Goal: Check status: Check status

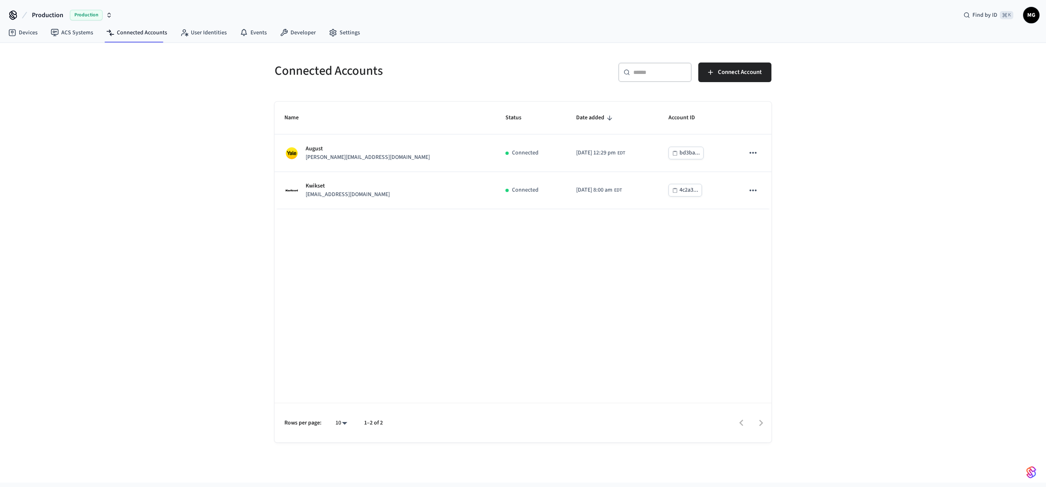
click at [186, 255] on div "Connected Accounts ​ ​ Connect Account Name Status Date added Account ID August…" at bounding box center [523, 263] width 1046 height 440
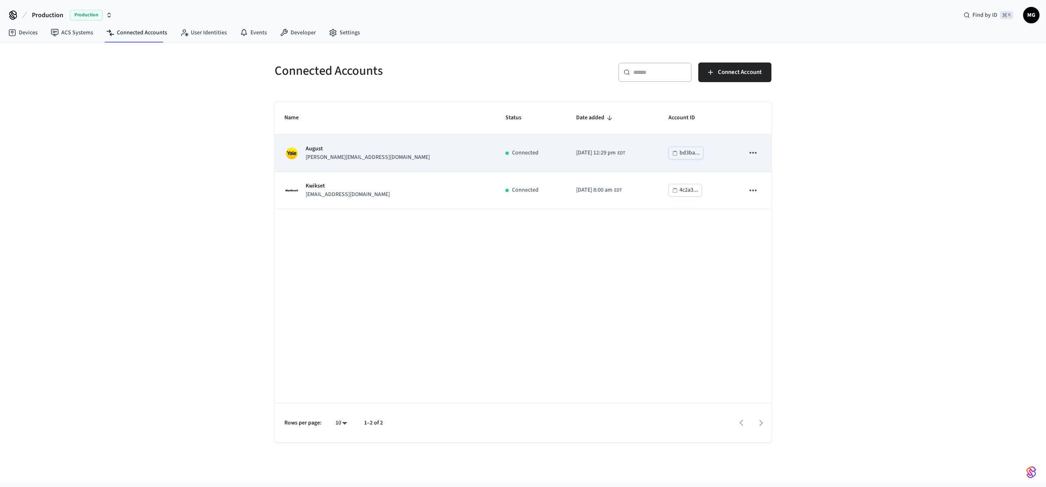
click at [370, 147] on p "August" at bounding box center [368, 149] width 124 height 9
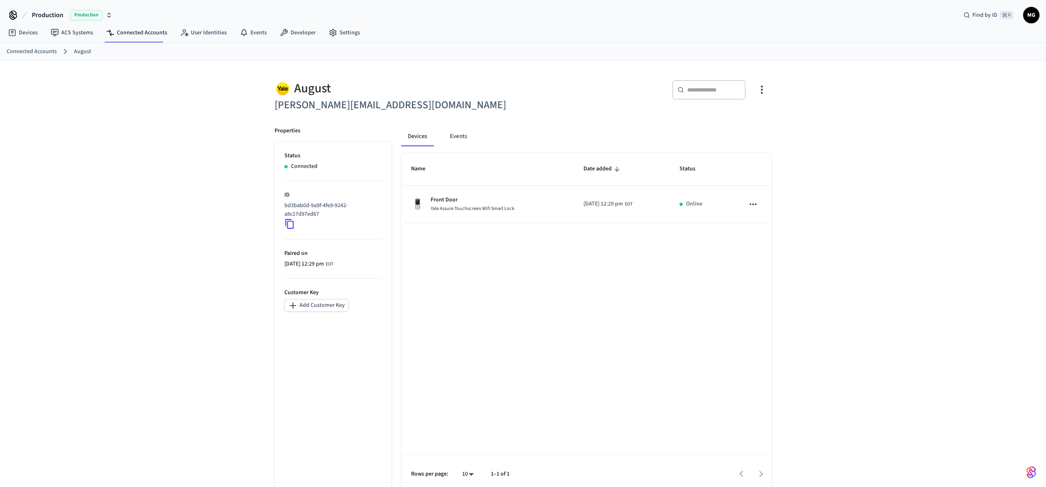
click at [428, 41] on div "Devices ACS Systems Connected Accounts User Identities Events Developer Settings" at bounding box center [523, 33] width 1046 height 19
click at [303, 34] on link "Developer" at bounding box center [297, 32] width 49 height 15
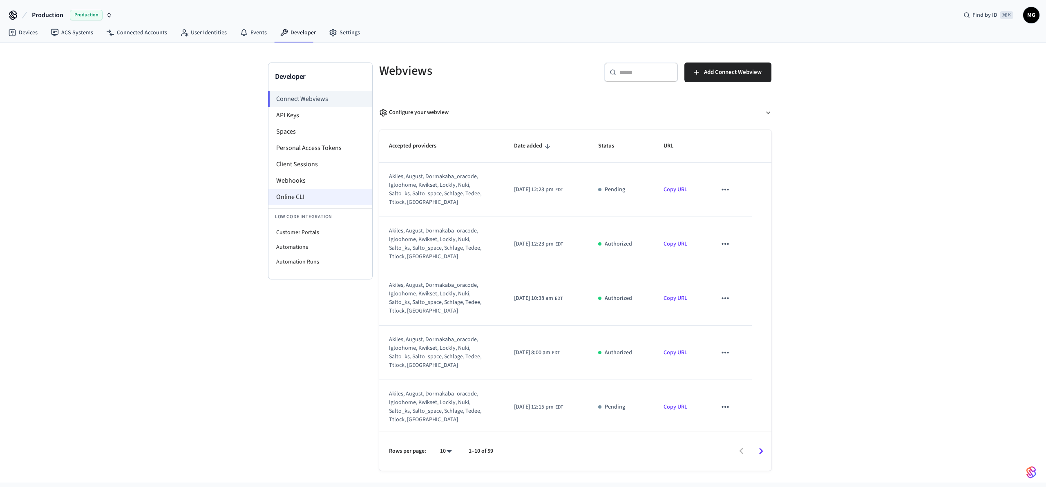
click at [292, 198] on li "Online CLI" at bounding box center [321, 197] width 104 height 16
click at [85, 34] on link "ACS Systems" at bounding box center [72, 32] width 56 height 15
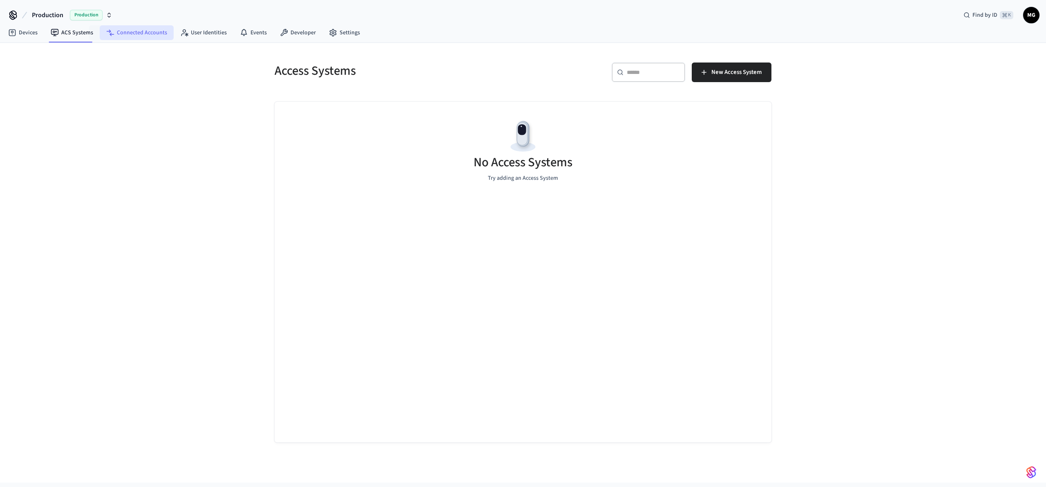
click at [122, 33] on link "Connected Accounts" at bounding box center [137, 32] width 74 height 15
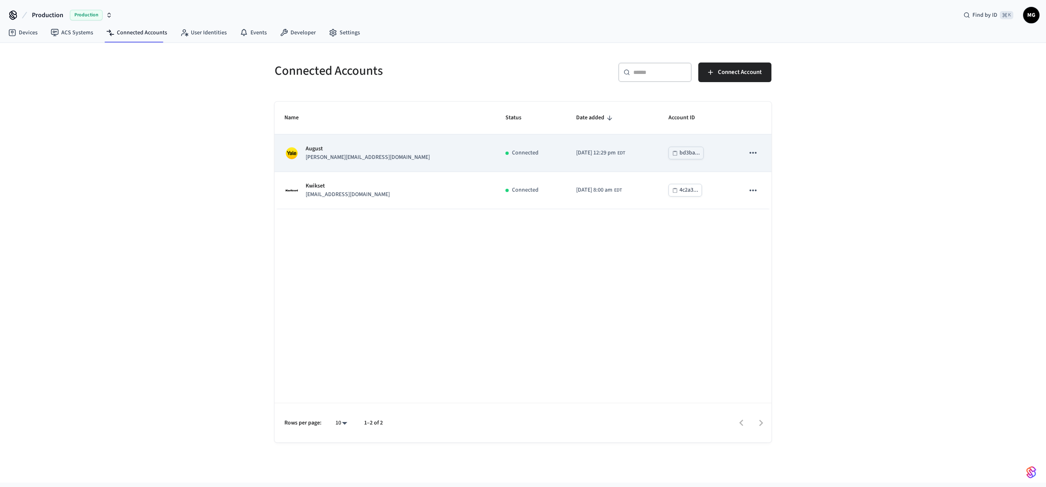
click at [375, 162] on td "August ashley.white@breezeway.io" at bounding box center [385, 152] width 221 height 37
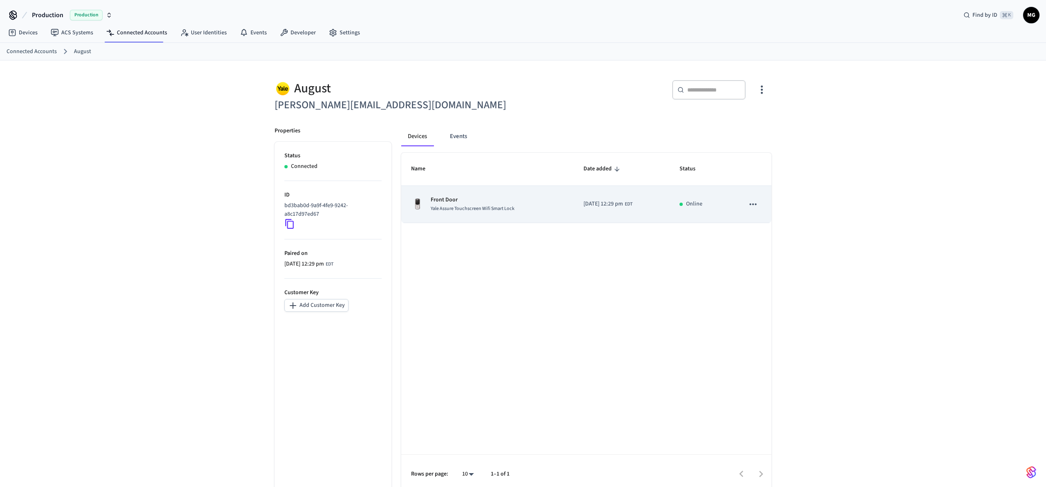
click at [497, 210] on span "Yale Assure Touchscreen Wifi Smart Lock" at bounding box center [473, 208] width 84 height 7
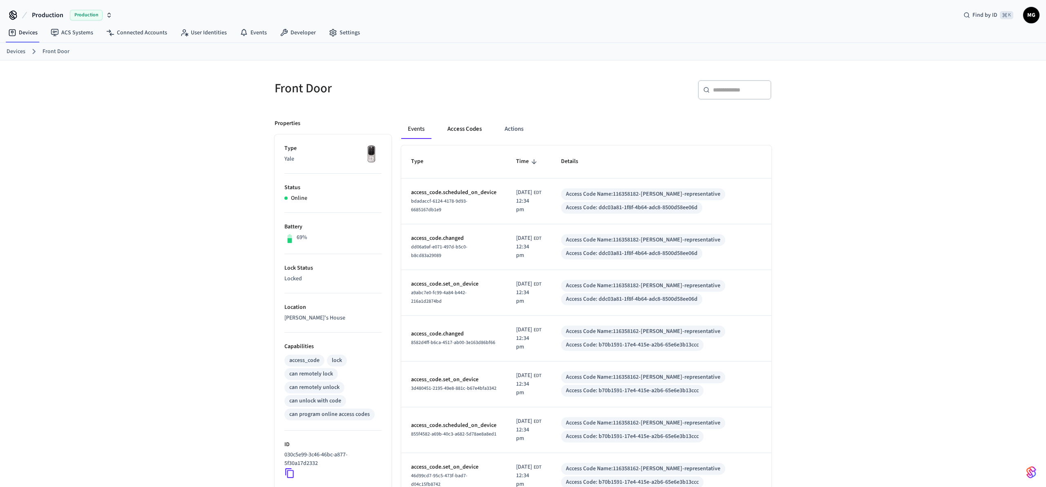
click at [465, 130] on button "Access Codes" at bounding box center [464, 129] width 47 height 20
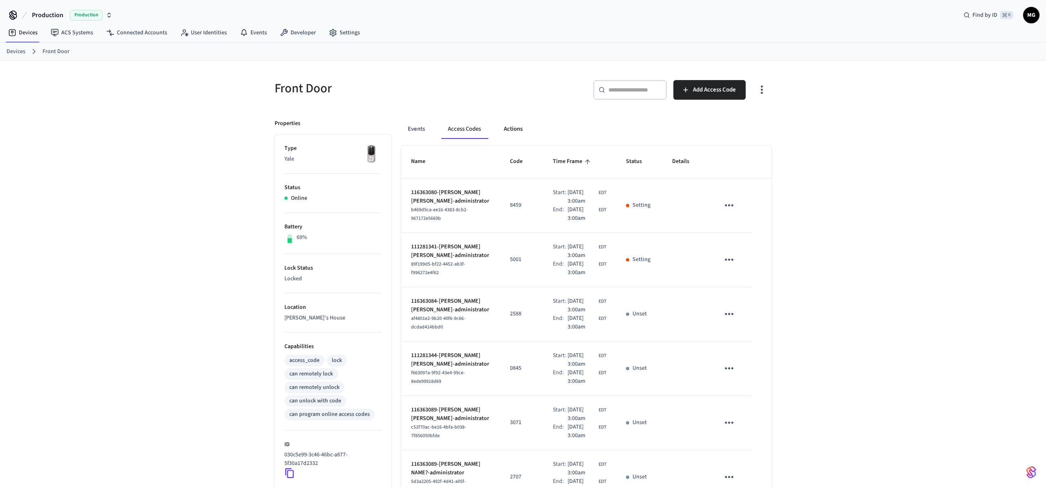
click at [518, 123] on button "Actions" at bounding box center [513, 129] width 32 height 20
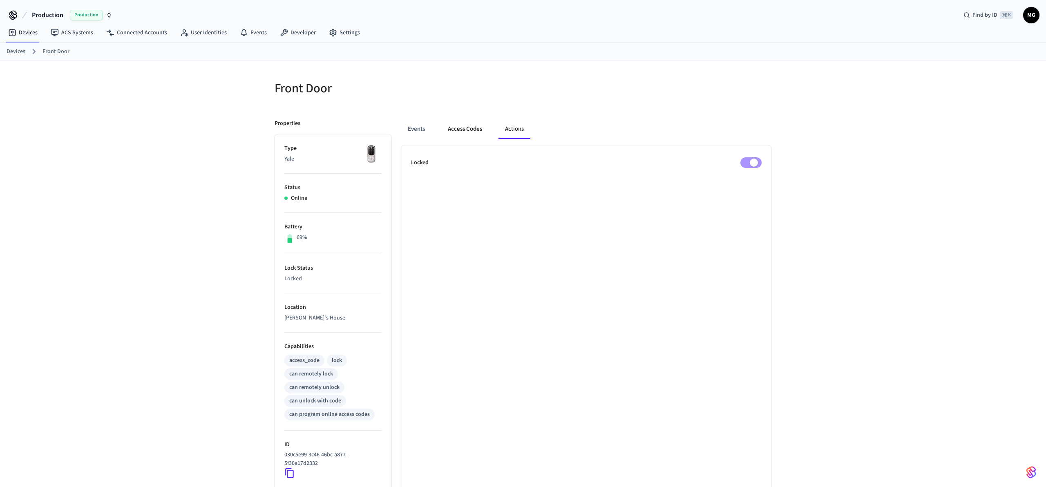
click at [463, 125] on button "Access Codes" at bounding box center [464, 129] width 47 height 20
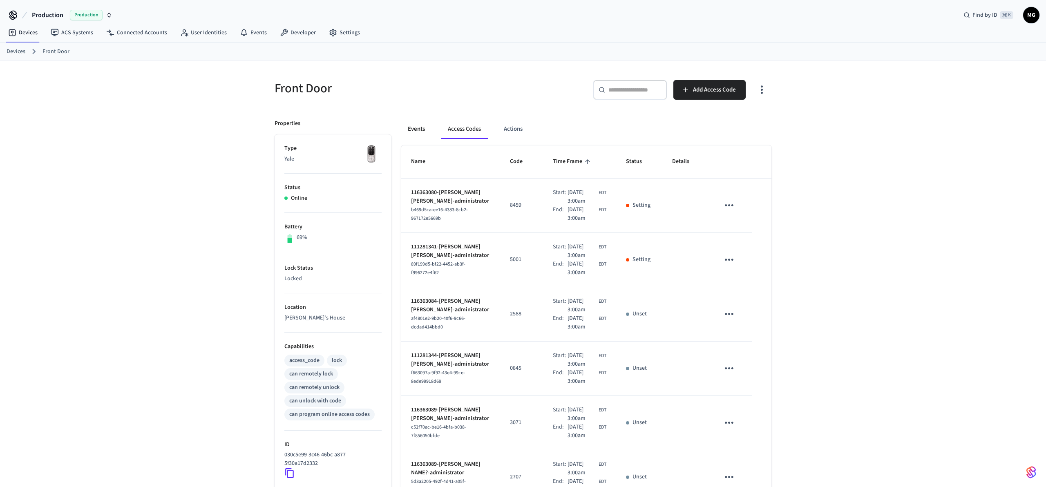
click at [428, 127] on button "Events" at bounding box center [416, 129] width 30 height 20
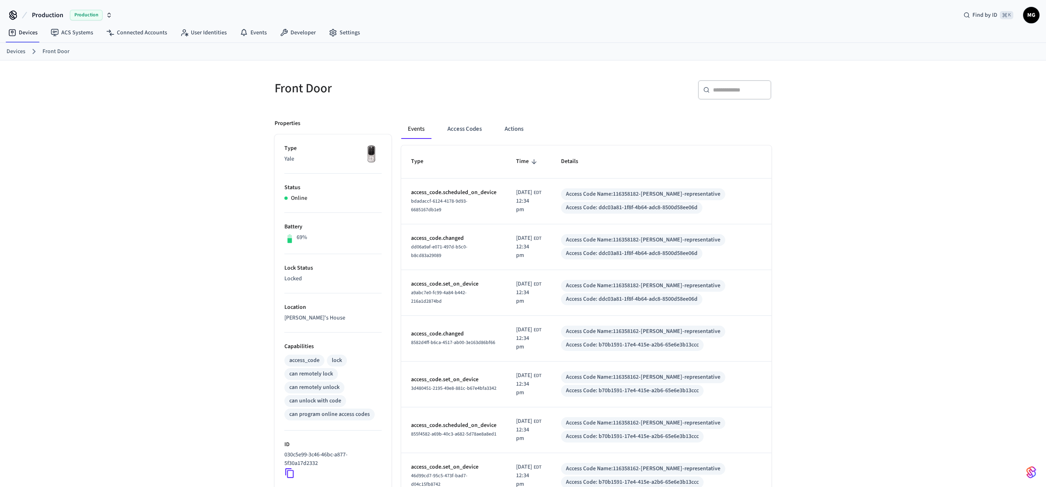
click at [190, 292] on div "Front Door ​ ​ Properties Type Yale Status Online Battery 69% Lock Status Locke…" at bounding box center [523, 367] width 1046 height 615
click at [338, 31] on link "Settings" at bounding box center [344, 32] width 44 height 15
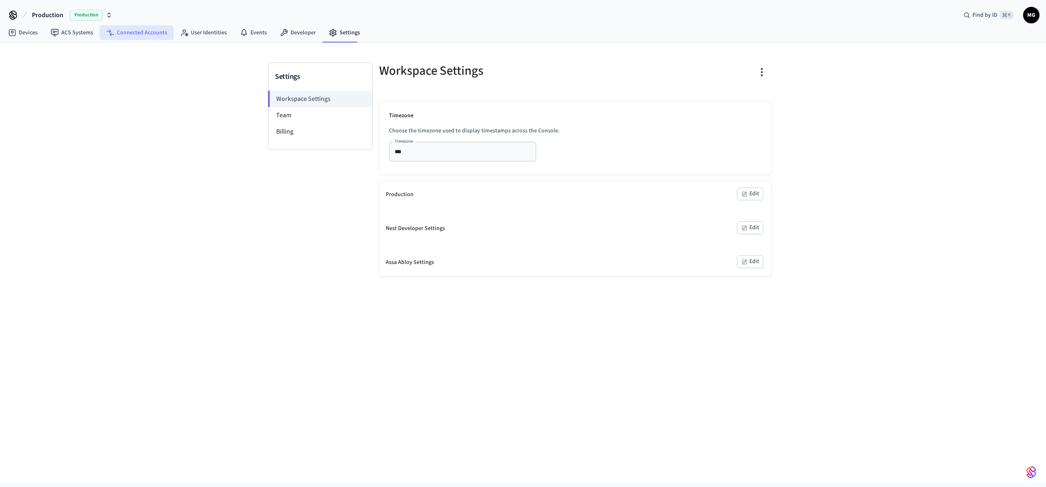
click at [128, 37] on link "Connected Accounts" at bounding box center [137, 32] width 74 height 15
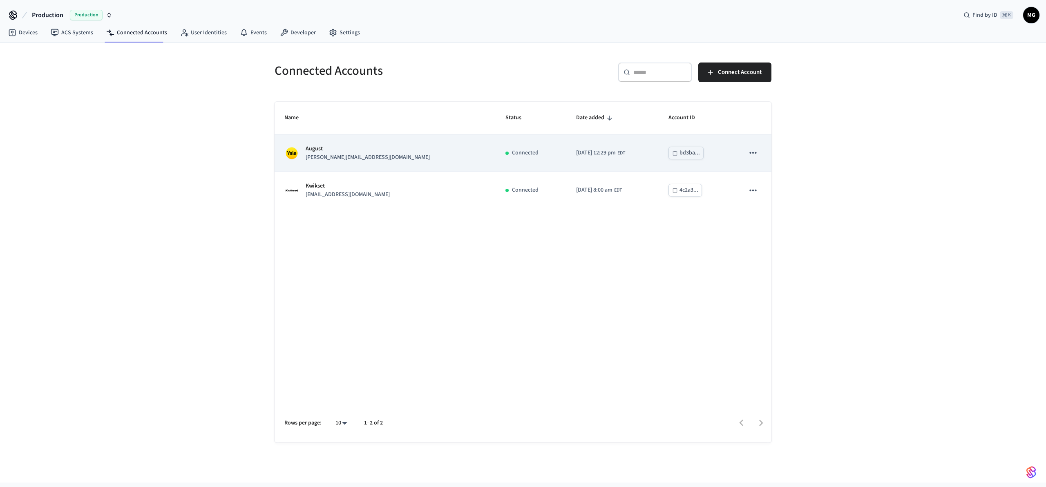
click at [506, 157] on div "Connected" at bounding box center [531, 153] width 51 height 9
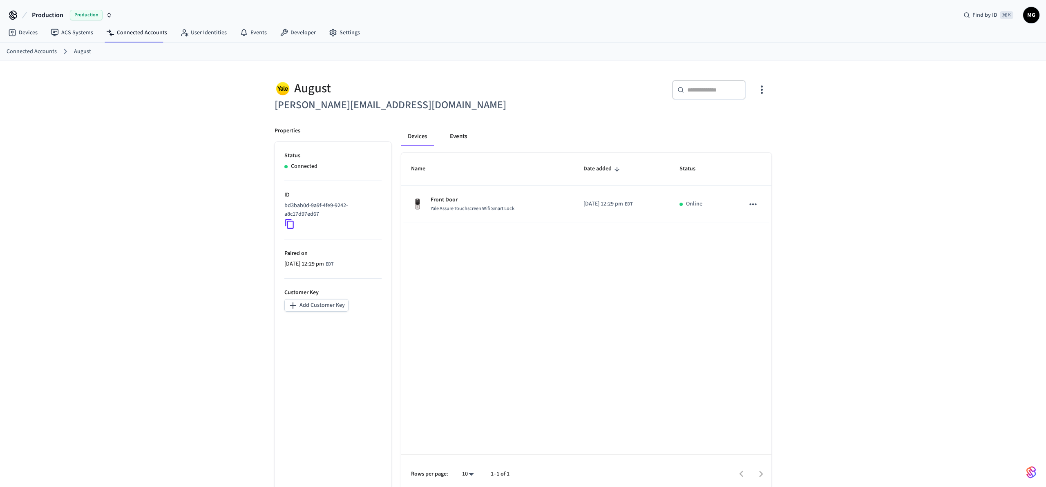
click at [455, 137] on button "Events" at bounding box center [458, 137] width 30 height 20
click at [424, 134] on button "Devices" at bounding box center [417, 137] width 33 height 20
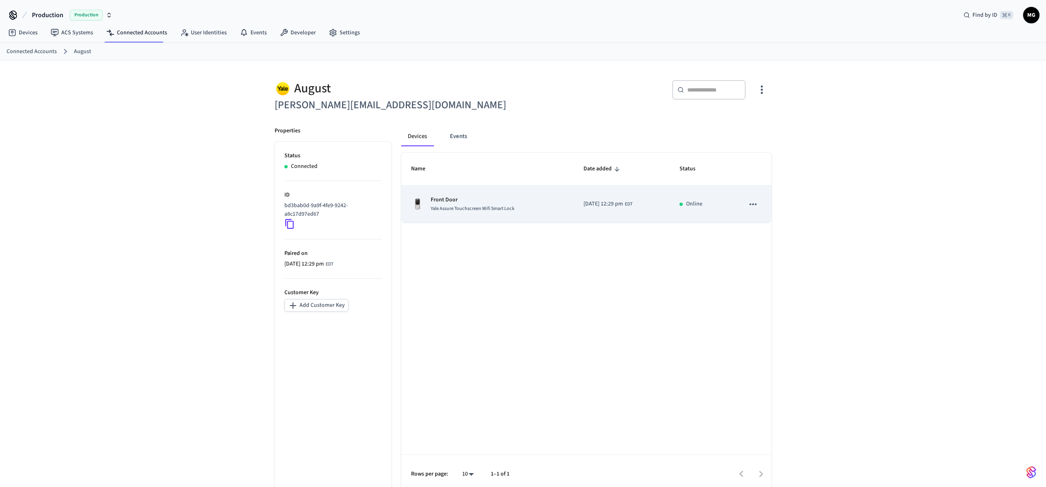
click at [515, 198] on div "Front Door Yale Assure Touchscreen Wifi Smart Lock" at bounding box center [487, 204] width 153 height 17
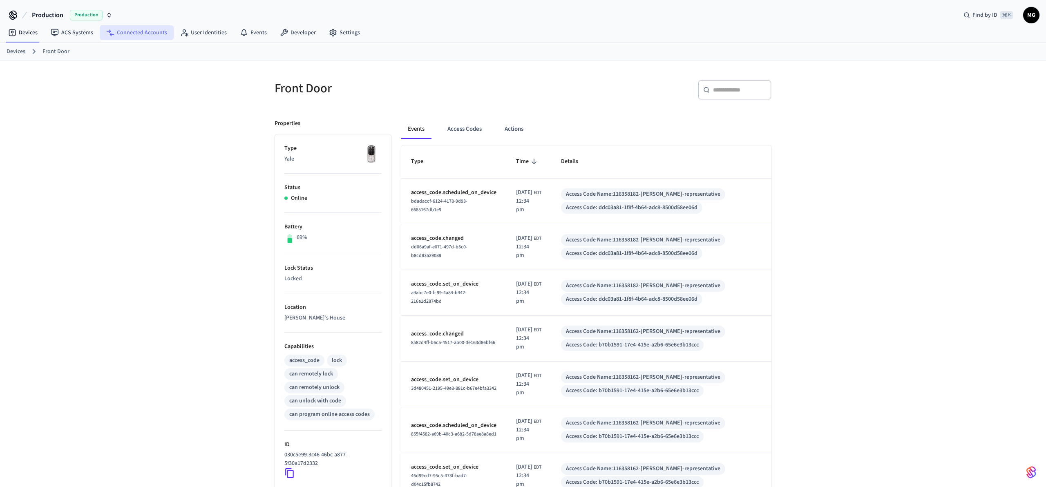
click at [149, 34] on link "Connected Accounts" at bounding box center [137, 32] width 74 height 15
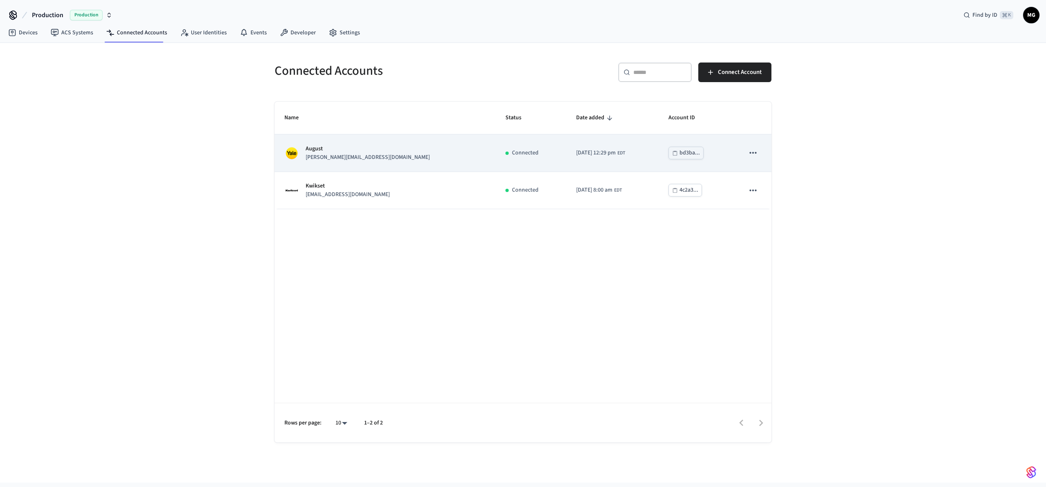
click at [353, 150] on p "August" at bounding box center [368, 149] width 124 height 9
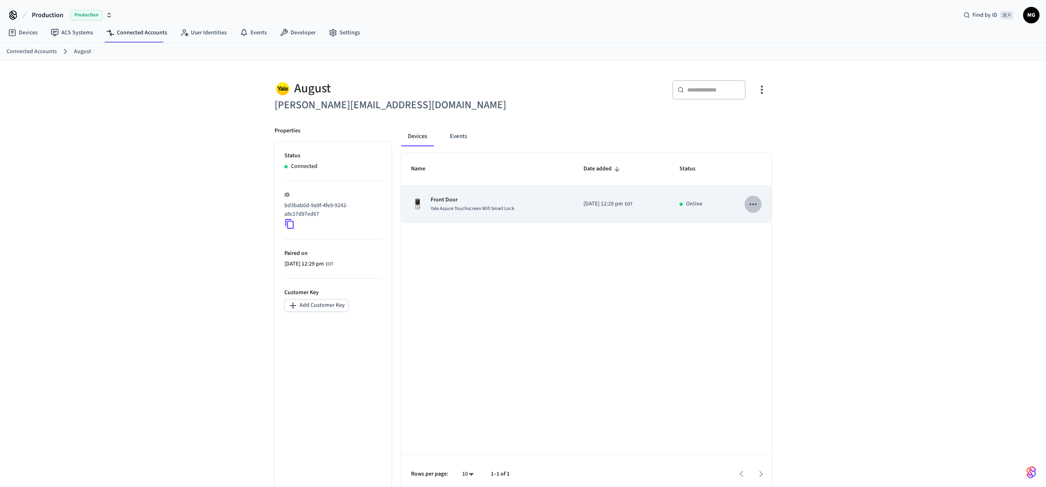
click at [754, 202] on icon "sticky table" at bounding box center [753, 204] width 11 height 11
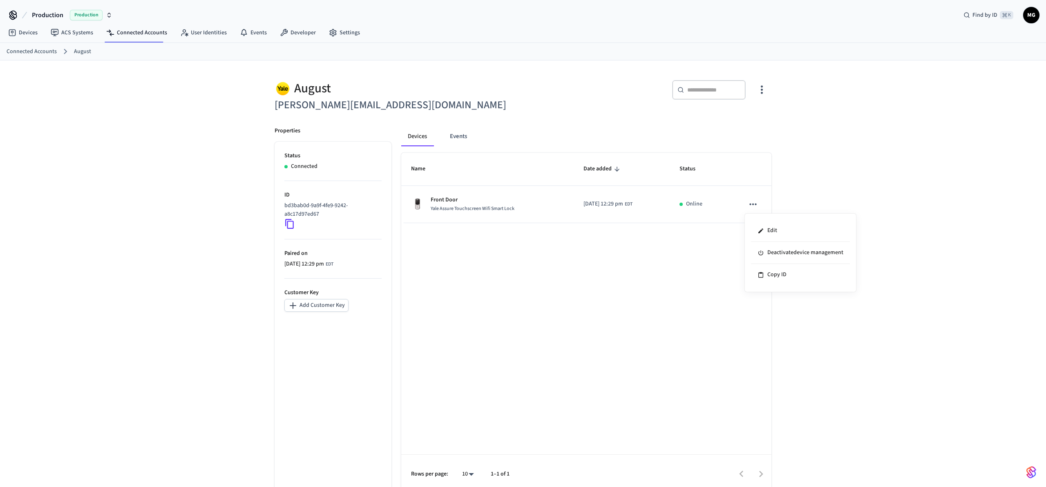
drag, startPoint x: 803, startPoint y: 113, endPoint x: 796, endPoint y: 110, distance: 7.9
click at [803, 113] on div at bounding box center [523, 243] width 1046 height 487
click at [758, 93] on icon "button" at bounding box center [762, 89] width 13 height 13
click at [824, 80] on div at bounding box center [523, 243] width 1046 height 487
click at [761, 95] on icon "button" at bounding box center [762, 89] width 13 height 13
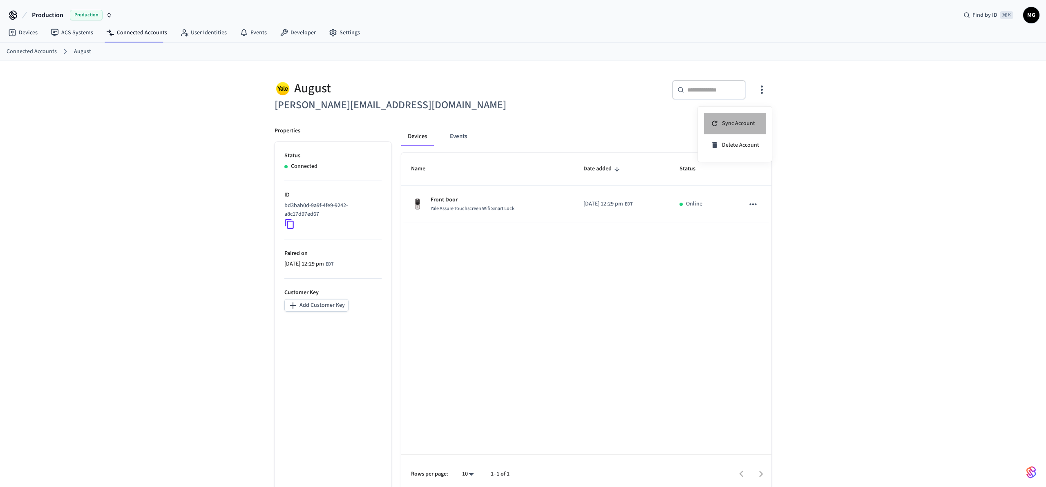
click at [751, 120] on span "Sync Account" at bounding box center [738, 123] width 33 height 8
click at [477, 121] on div at bounding box center [523, 243] width 1046 height 487
click at [454, 133] on button "Events" at bounding box center [458, 137] width 30 height 20
click at [445, 134] on button "Events" at bounding box center [458, 137] width 30 height 20
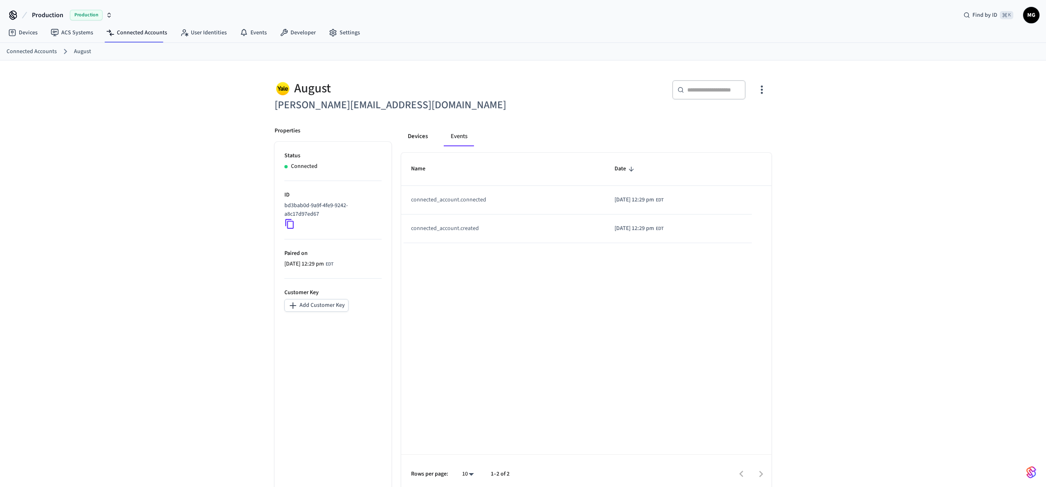
click at [425, 146] on button "Devices" at bounding box center [417, 137] width 33 height 20
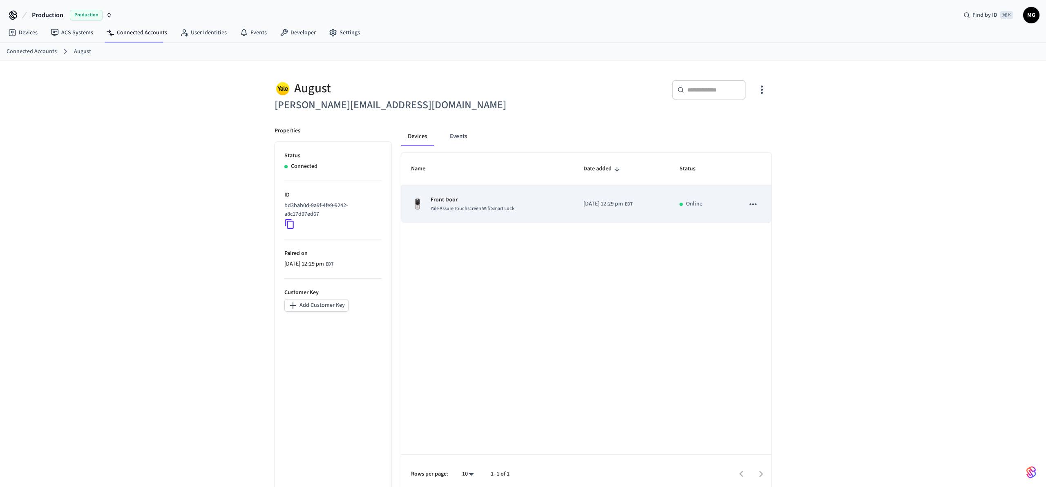
click at [453, 197] on p "Front Door" at bounding box center [473, 200] width 84 height 9
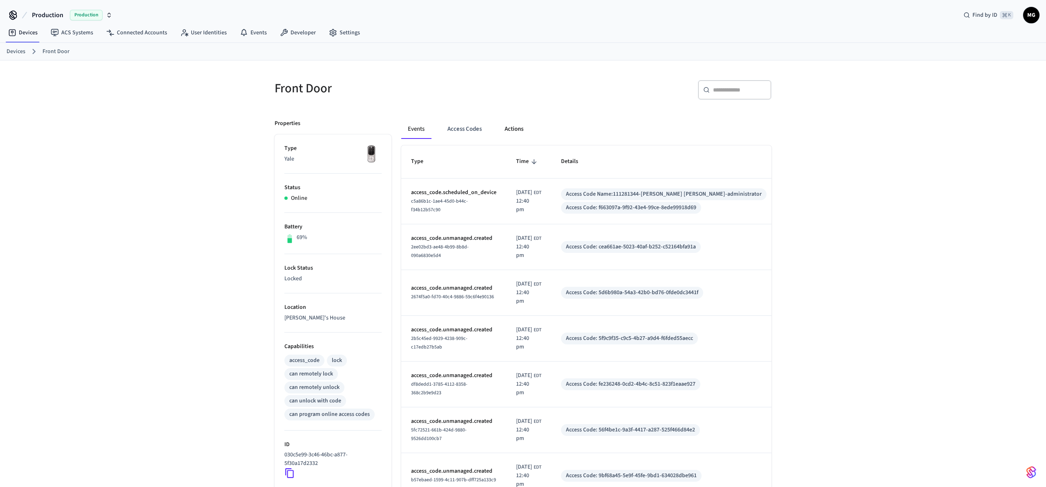
click at [504, 130] on button "Actions" at bounding box center [514, 129] width 32 height 20
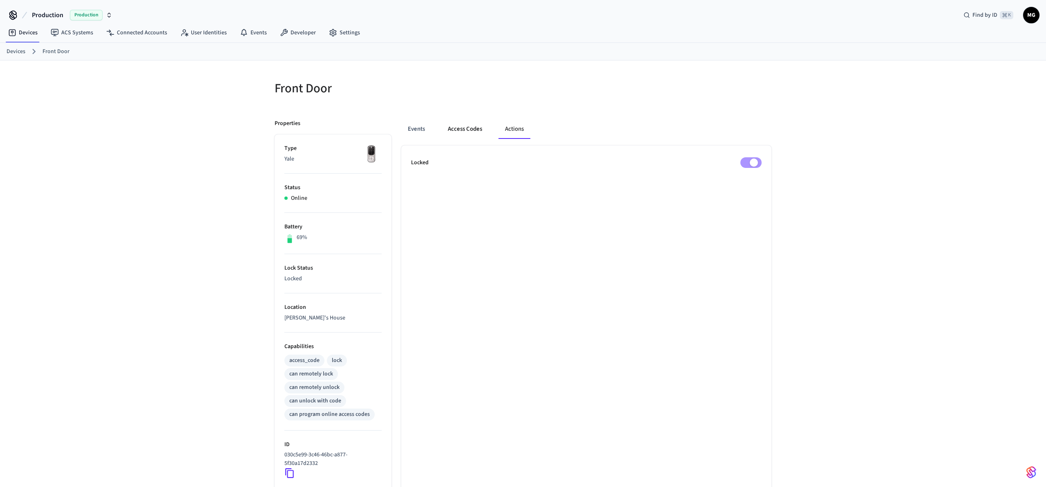
click at [474, 127] on button "Access Codes" at bounding box center [464, 129] width 47 height 20
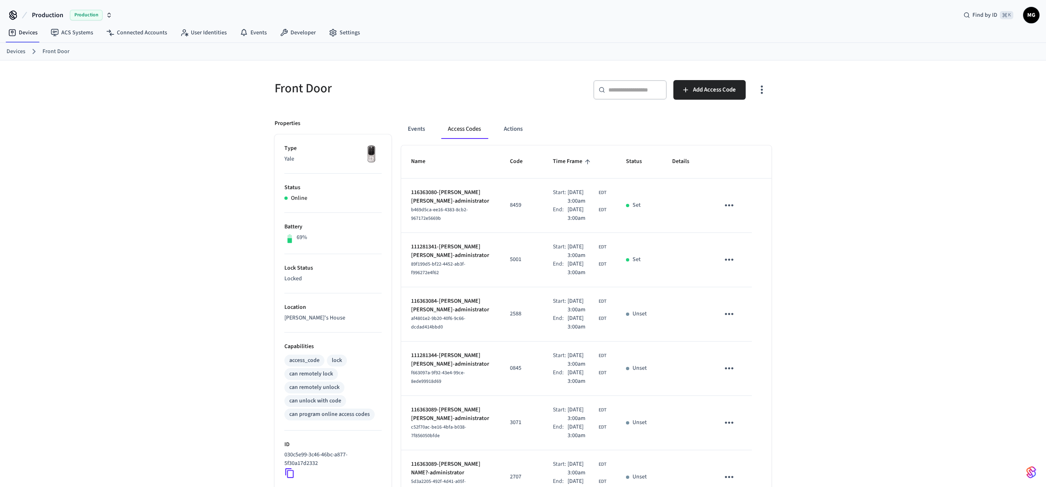
click at [158, 370] on div "Front Door ​ ​ Add Access Code Properties Type Yale Status Online Battery 69% L…" at bounding box center [523, 410] width 1046 height 701
click at [856, 221] on div "Front Door ​ ​ Add Access Code Properties Type Yale Status Online Battery 69% L…" at bounding box center [523, 410] width 1046 height 701
click at [121, 36] on link "Connected Accounts" at bounding box center [137, 32] width 74 height 15
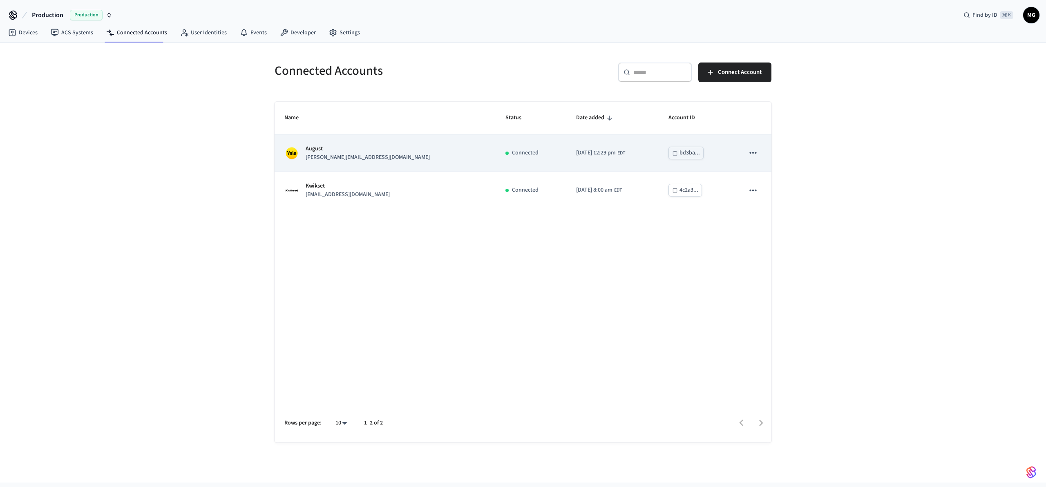
click at [351, 147] on p "August" at bounding box center [368, 149] width 124 height 9
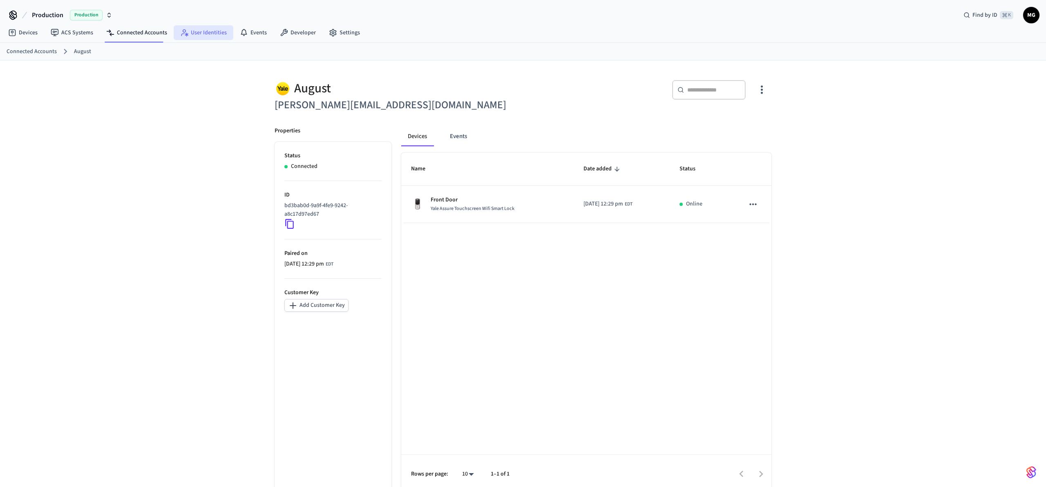
click at [190, 38] on link "User Identities" at bounding box center [204, 32] width 60 height 15
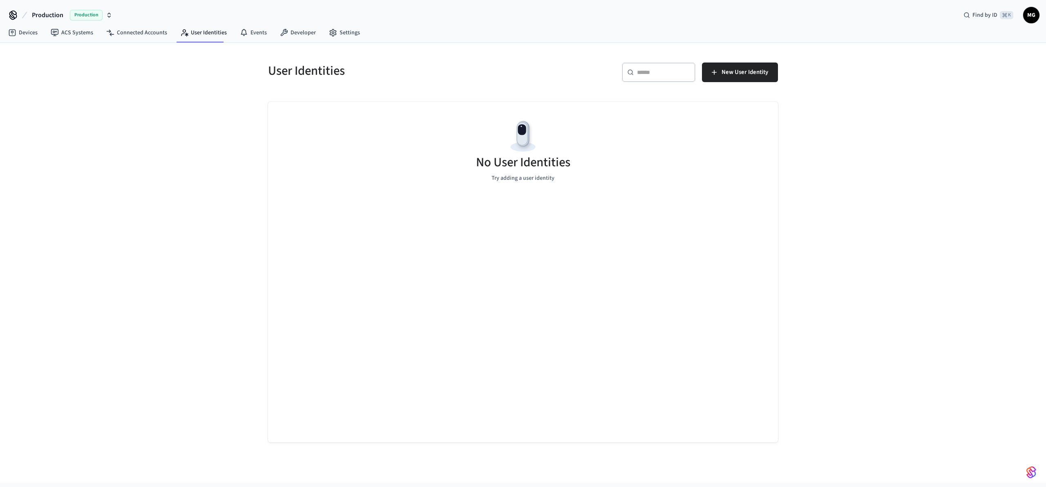
click at [209, 195] on div "User Identities ​ ​ New User Identity No User Identities Try adding a user iden…" at bounding box center [523, 263] width 1046 height 440
